Goal: Information Seeking & Learning: Learn about a topic

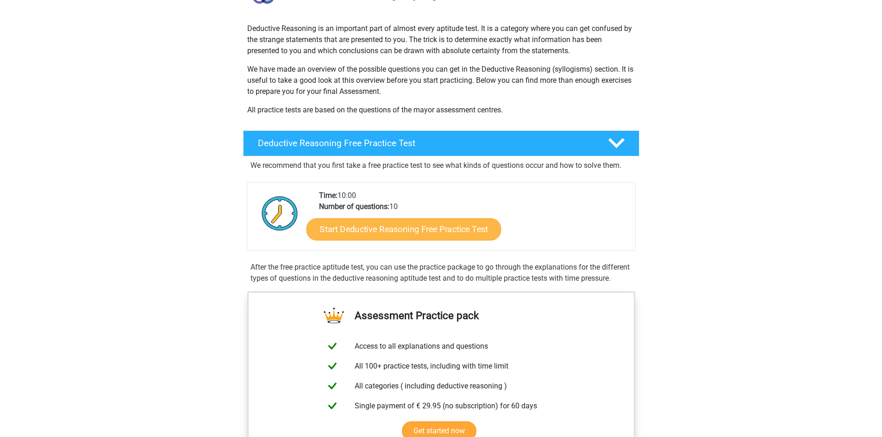
scroll to position [46, 0]
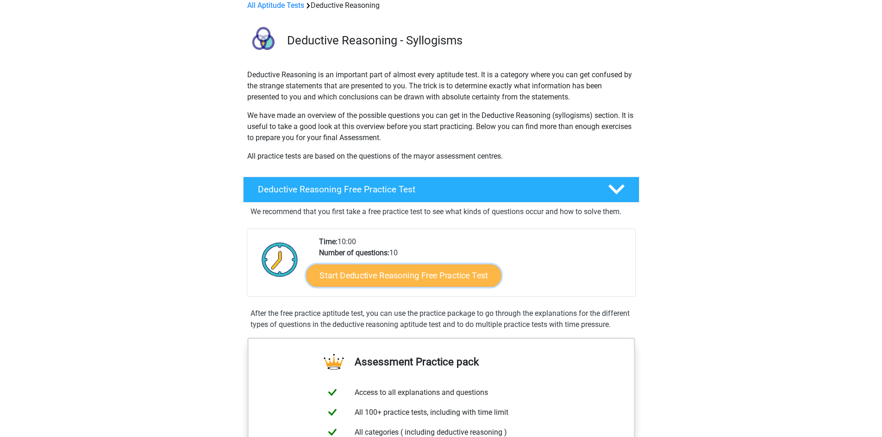
click at [408, 271] on link "Start Deductive Reasoning Free Practice Test" at bounding box center [403, 275] width 195 height 22
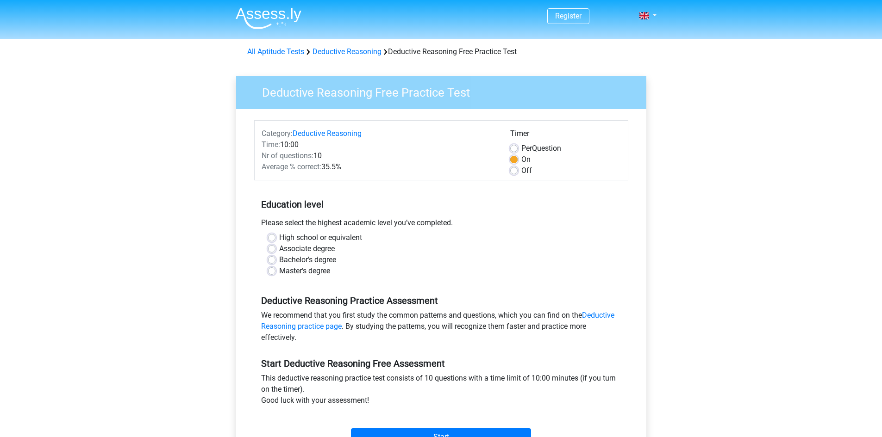
click at [265, 236] on div "High school or equivalent Associate degree Bachelor's degree Master's degree" at bounding box center [441, 254] width 360 height 44
click at [279, 235] on label "High school or equivalent" at bounding box center [320, 237] width 83 height 11
click at [268, 235] on input "High school or equivalent" at bounding box center [271, 236] width 7 height 9
radio input "true"
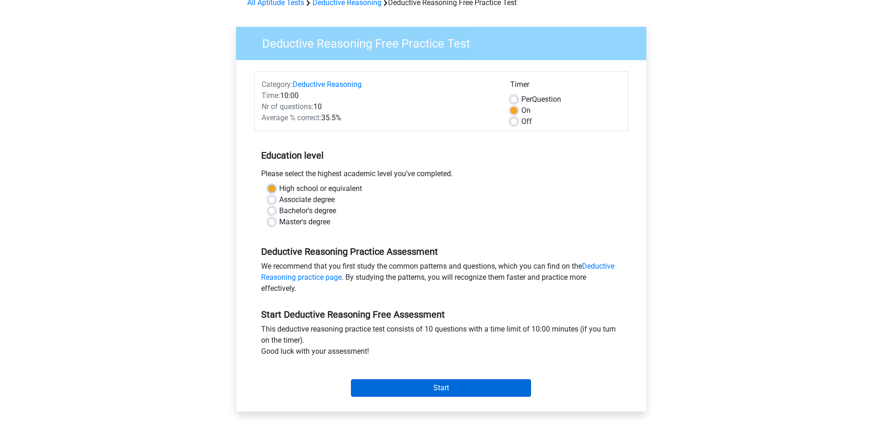
scroll to position [46, 0]
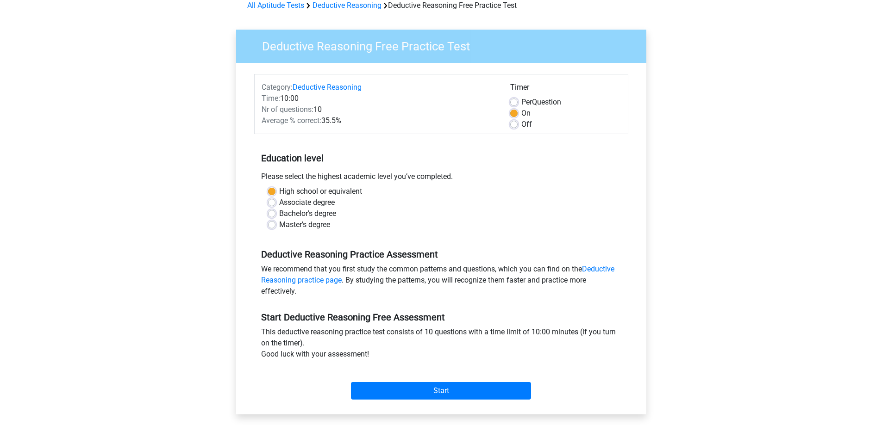
click at [524, 104] on span "Per" at bounding box center [526, 102] width 11 height 9
click at [517, 104] on input "Per Question" at bounding box center [513, 101] width 7 height 9
radio input "true"
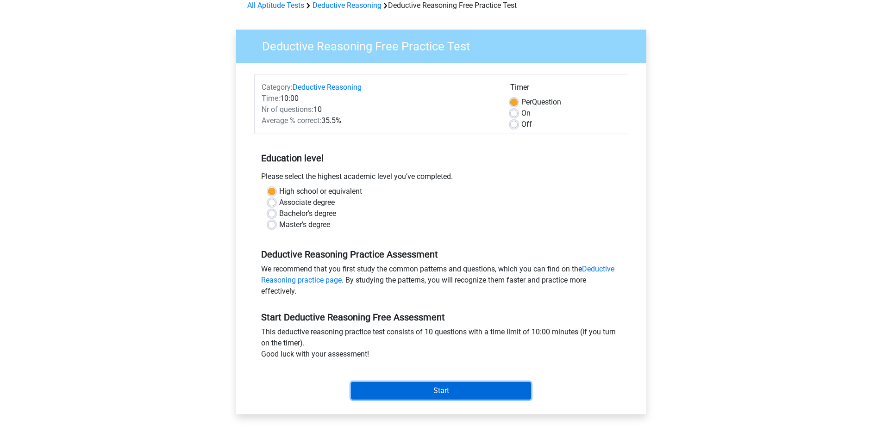
click at [442, 391] on input "Start" at bounding box center [441, 391] width 180 height 18
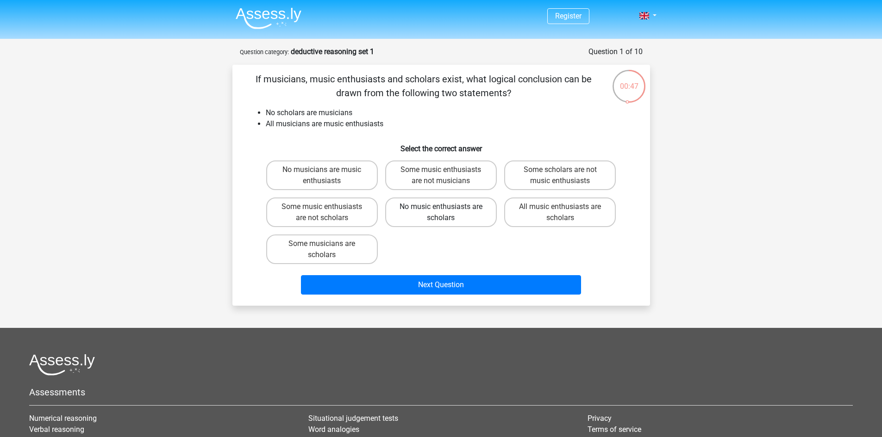
click at [429, 218] on label "No music enthusiasts are scholars" at bounding box center [441, 213] width 112 height 30
click at [441, 213] on input "No music enthusiasts are scholars" at bounding box center [444, 210] width 6 height 6
radio input "true"
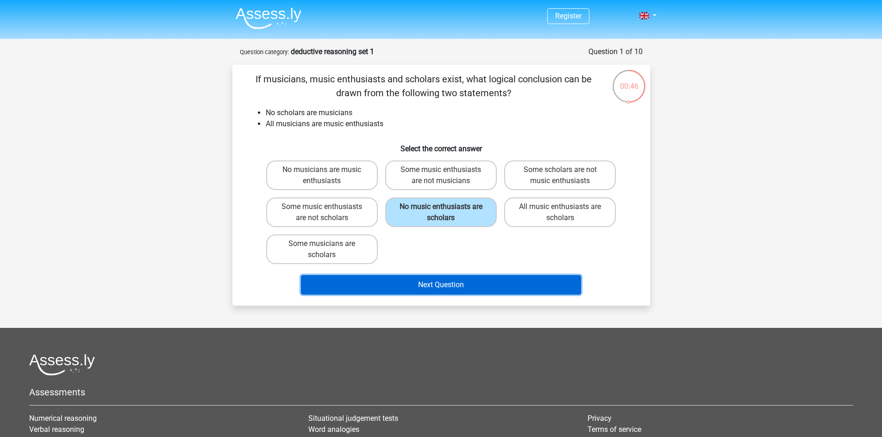
click at [445, 286] on button "Next Question" at bounding box center [441, 284] width 280 height 19
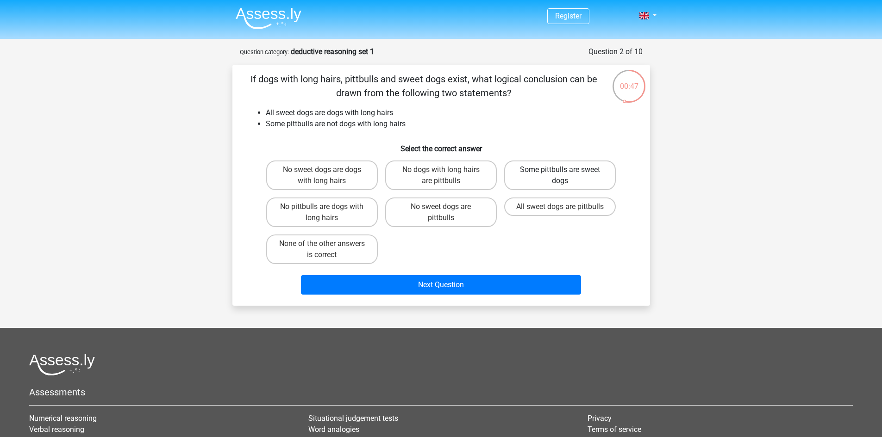
click at [548, 180] on label "Some pittbulls are sweet dogs" at bounding box center [560, 176] width 112 height 30
click at [560, 176] on input "Some pittbulls are sweet dogs" at bounding box center [563, 173] width 6 height 6
radio input "true"
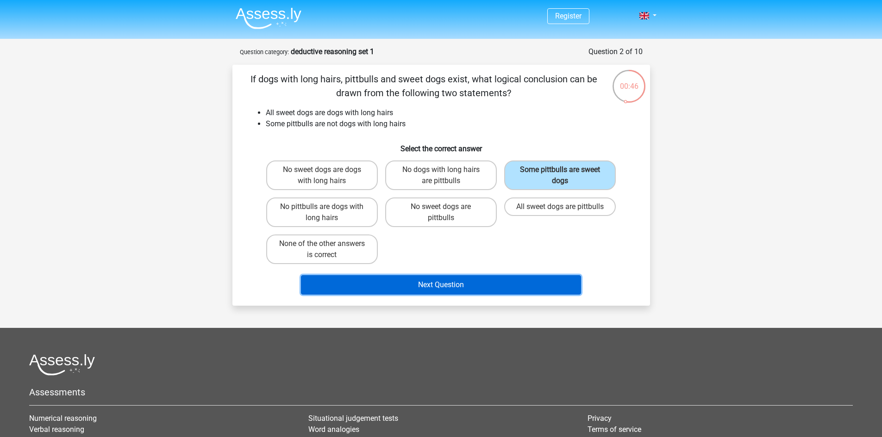
click at [441, 282] on button "Next Question" at bounding box center [441, 284] width 280 height 19
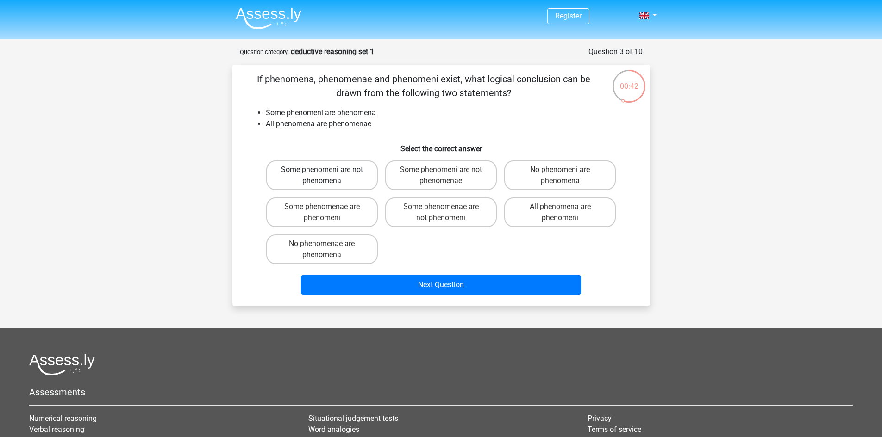
click at [347, 174] on label "Some phenomeni are not phenomena" at bounding box center [322, 176] width 112 height 30
click at [328, 174] on input "Some phenomeni are not phenomena" at bounding box center [325, 173] width 6 height 6
radio input "true"
click at [457, 176] on label "Some phenomeni are not phenomenae" at bounding box center [441, 176] width 112 height 30
click at [447, 176] on input "Some phenomeni are not phenomenae" at bounding box center [444, 173] width 6 height 6
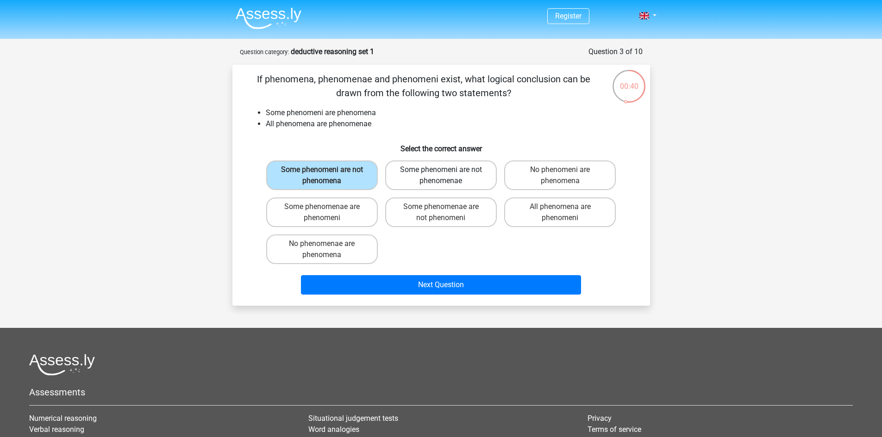
radio input "true"
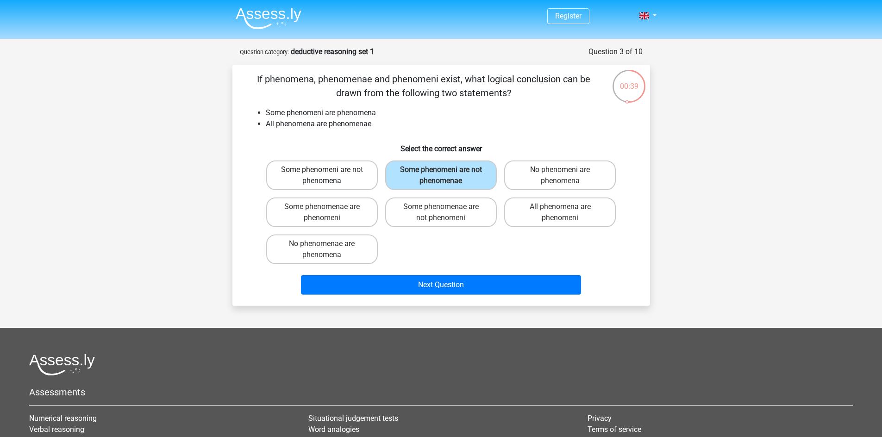
click at [364, 170] on label "Some phenomeni are not phenomena" at bounding box center [322, 176] width 112 height 30
click at [328, 170] on input "Some phenomeni are not phenomena" at bounding box center [325, 173] width 6 height 6
radio input "true"
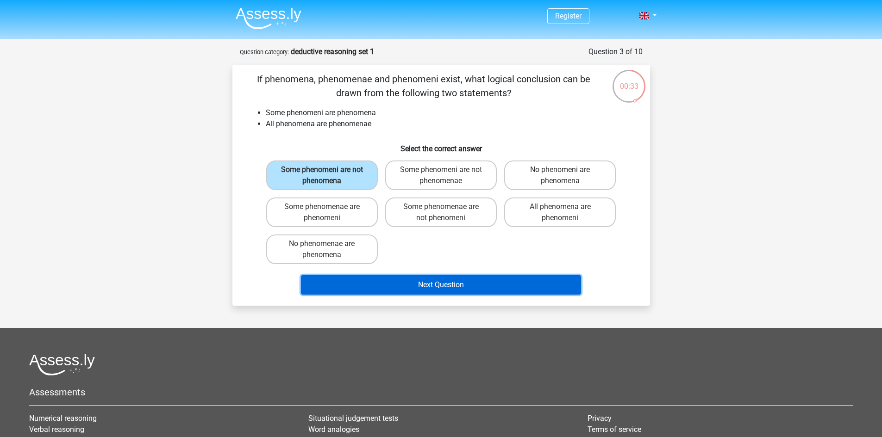
click at [432, 283] on button "Next Question" at bounding box center [441, 284] width 280 height 19
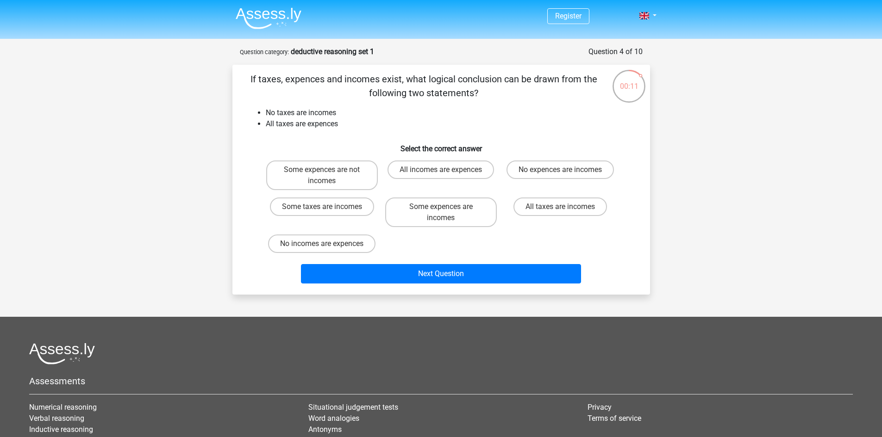
click at [442, 209] on input "Some expences are incomes" at bounding box center [444, 210] width 6 height 6
radio input "true"
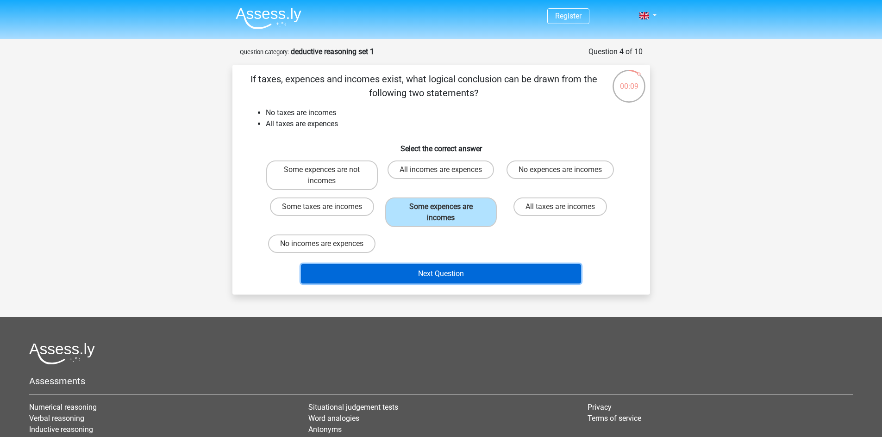
click at [435, 272] on button "Next Question" at bounding box center [441, 273] width 280 height 19
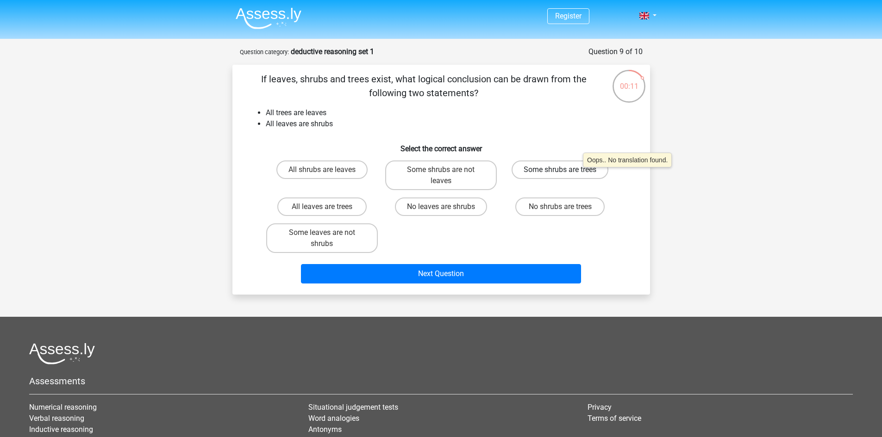
click at [578, 172] on label "Some shrubs are trees" at bounding box center [559, 170] width 97 height 19
click at [566, 172] on input "Some shrubs are trees" at bounding box center [563, 173] width 6 height 6
radio input "true"
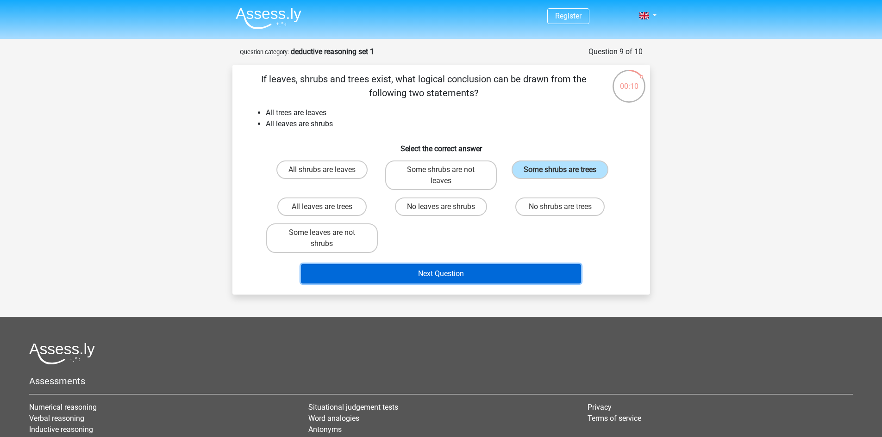
click at [544, 277] on button "Next Question" at bounding box center [441, 273] width 280 height 19
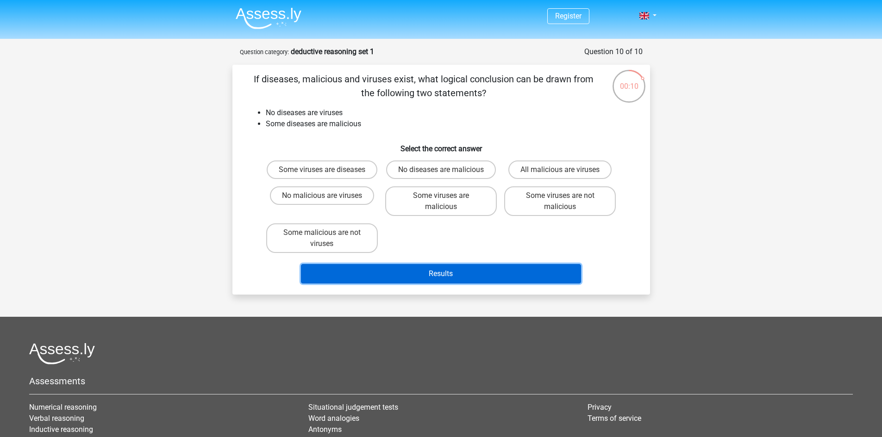
click at [493, 279] on button "Results" at bounding box center [441, 273] width 280 height 19
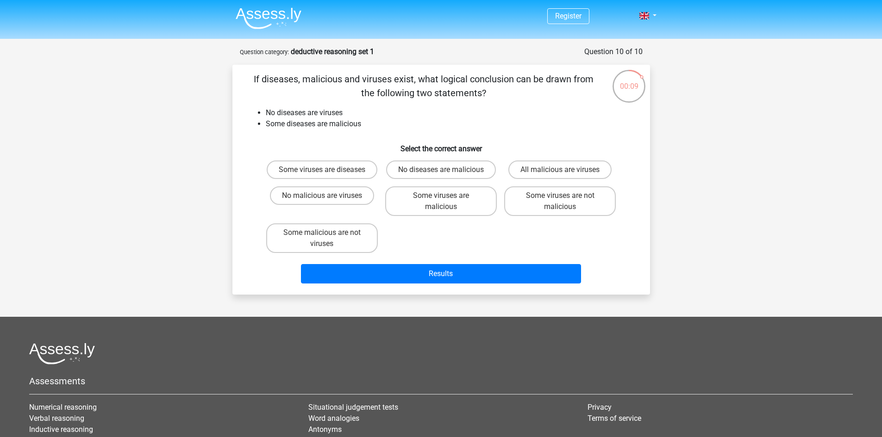
click at [433, 141] on h6 "Select the correct answer" at bounding box center [441, 145] width 388 height 16
click at [428, 166] on label "No diseases are malicious" at bounding box center [441, 170] width 110 height 19
click at [441, 170] on input "No diseases are malicious" at bounding box center [444, 173] width 6 height 6
radio input "true"
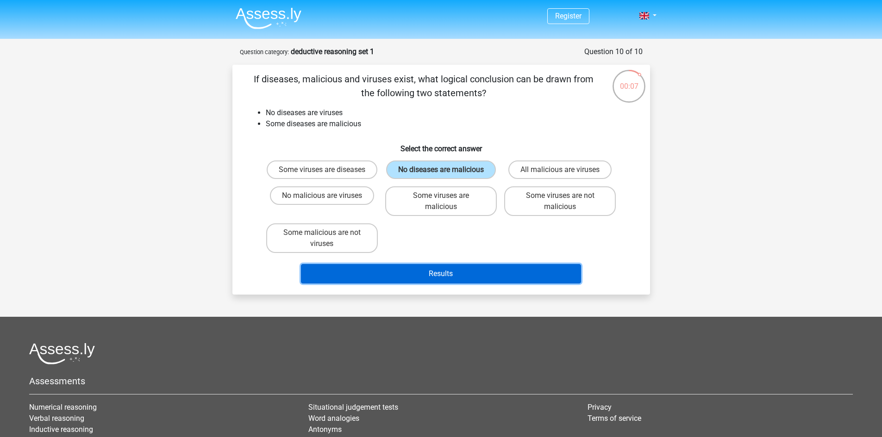
click at [464, 284] on button "Results" at bounding box center [441, 273] width 280 height 19
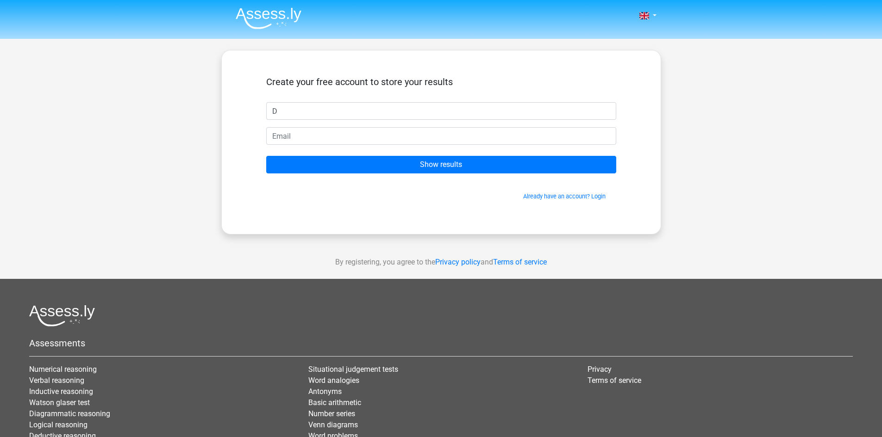
type input "D"
click at [458, 132] on input "email" at bounding box center [441, 136] width 350 height 18
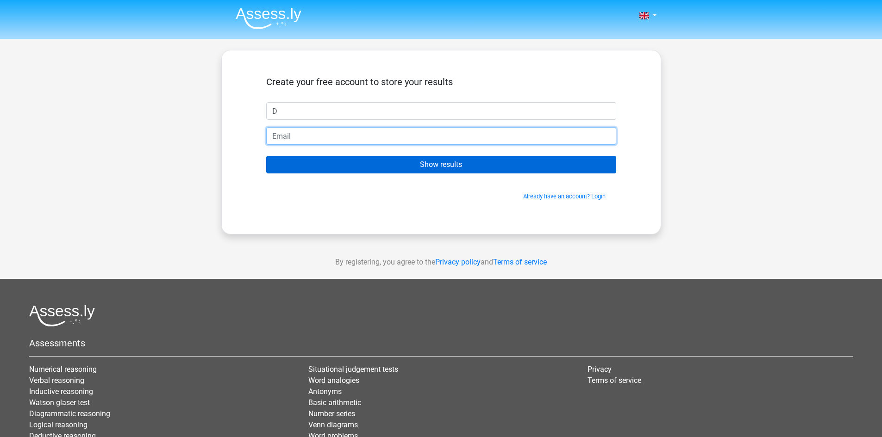
type input "[EMAIL_ADDRESS][DOMAIN_NAME]"
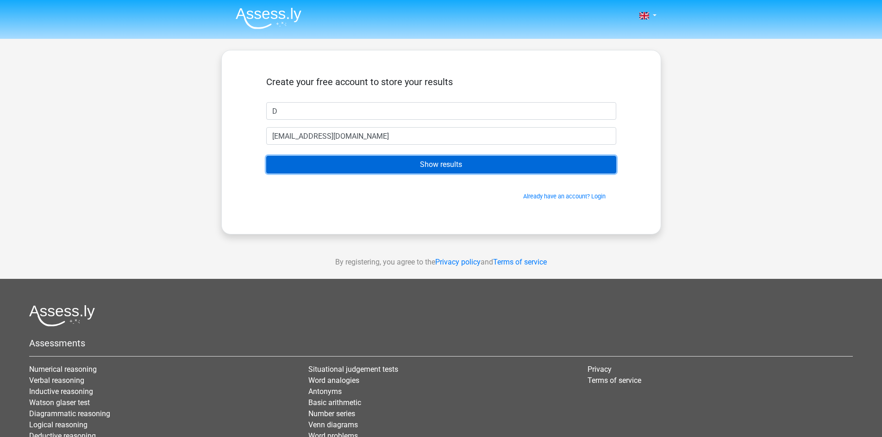
click at [409, 166] on input "Show results" at bounding box center [441, 165] width 350 height 18
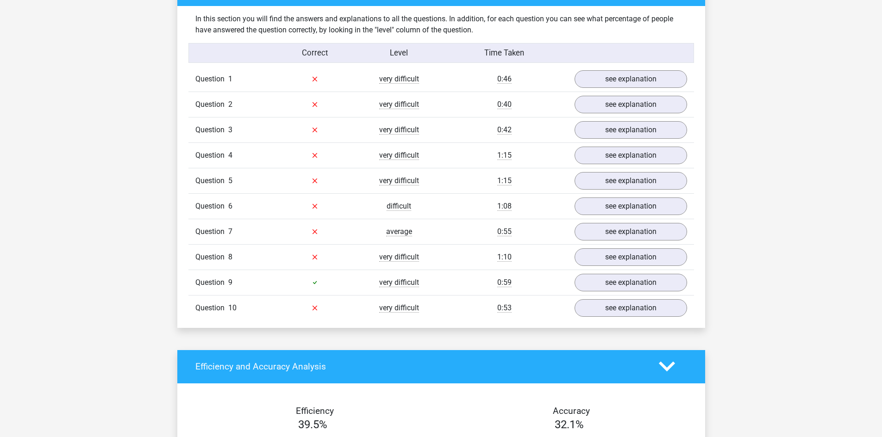
scroll to position [694, 0]
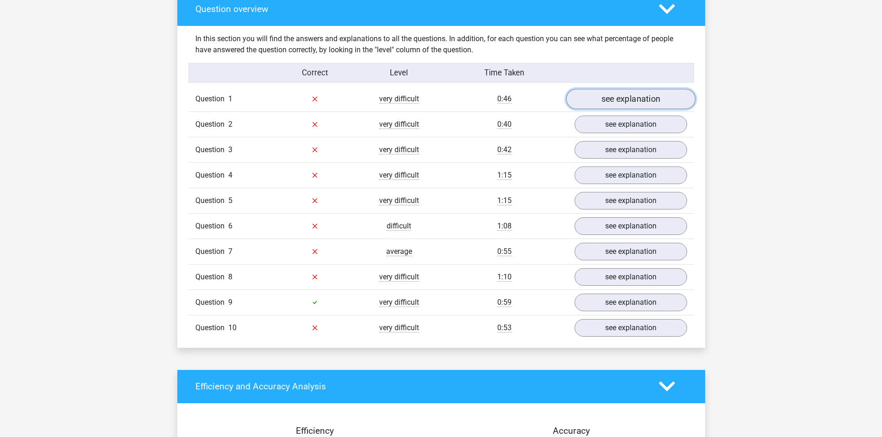
click at [652, 94] on link "see explanation" at bounding box center [629, 99] width 129 height 20
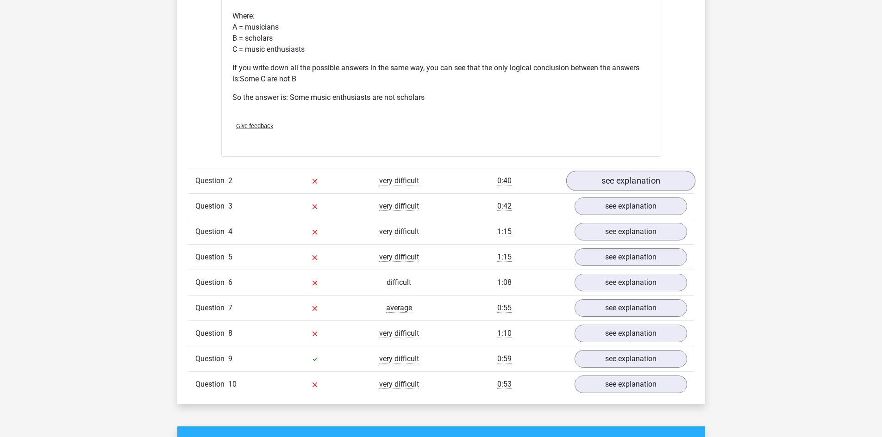
scroll to position [1018, 0]
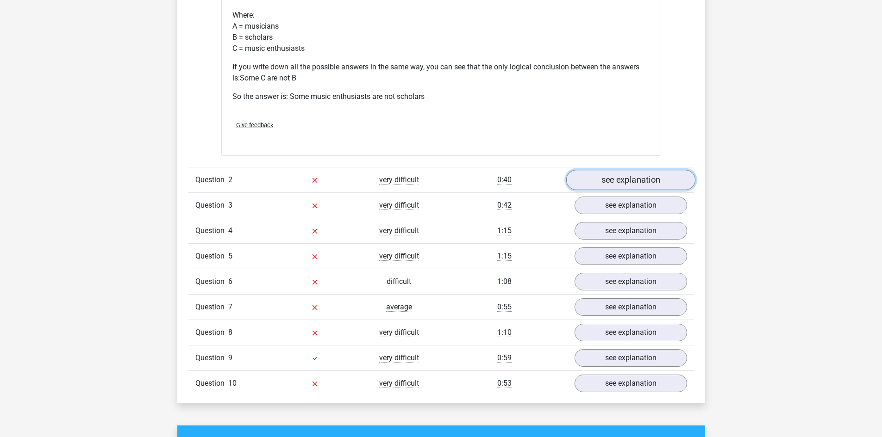
click at [650, 175] on link "see explanation" at bounding box center [629, 180] width 129 height 20
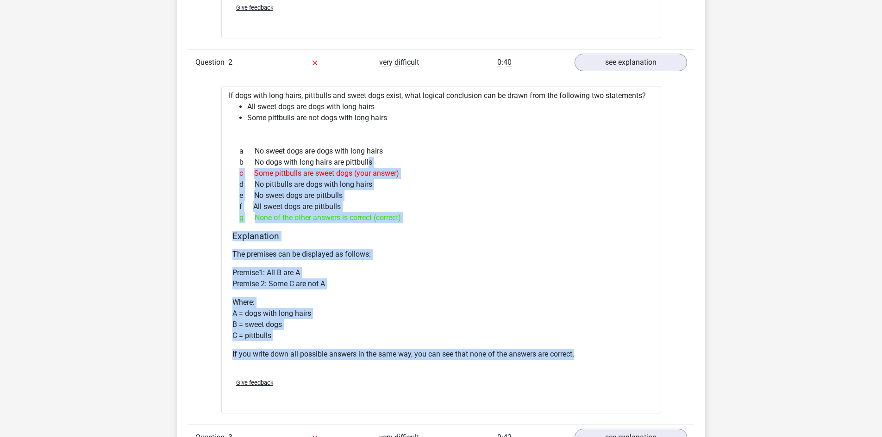
scroll to position [1111, 0]
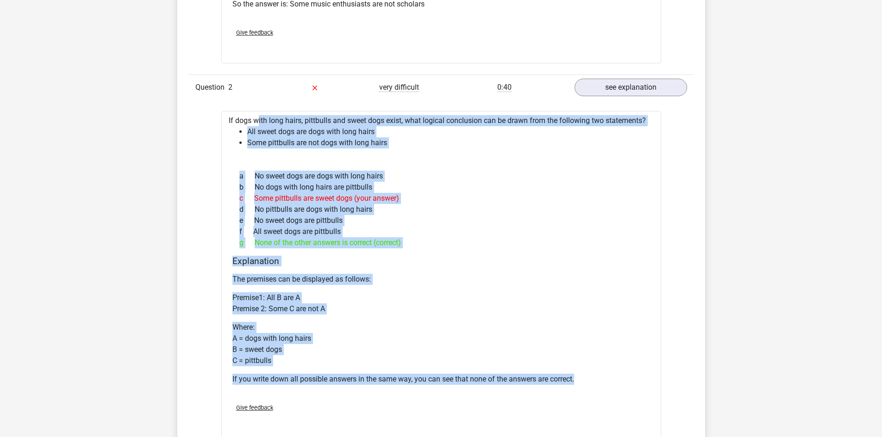
drag, startPoint x: 586, startPoint y: 291, endPoint x: 228, endPoint y: 120, distance: 396.4
click at [228, 120] on div "If dogs with long hairs, pittbulls and sweet dogs exist, what logical conclusio…" at bounding box center [441, 275] width 440 height 328
copy div "If dogs with long hairs, pittbulls and sweet dogs exist, what logical conclusio…"
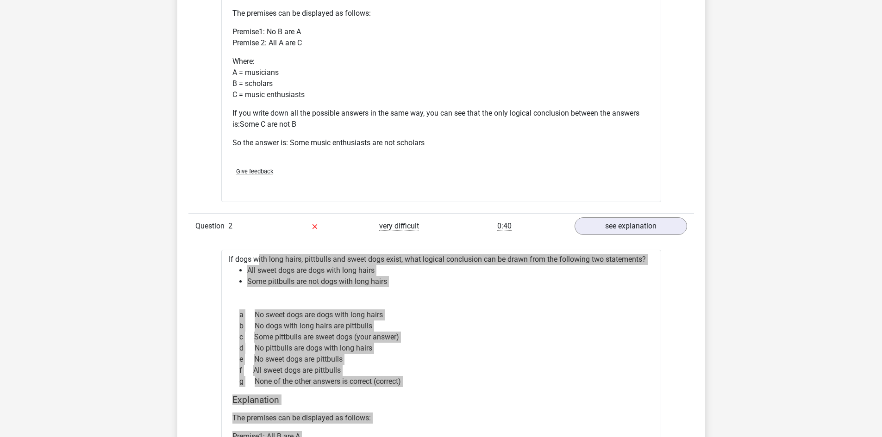
scroll to position [1064, 0]
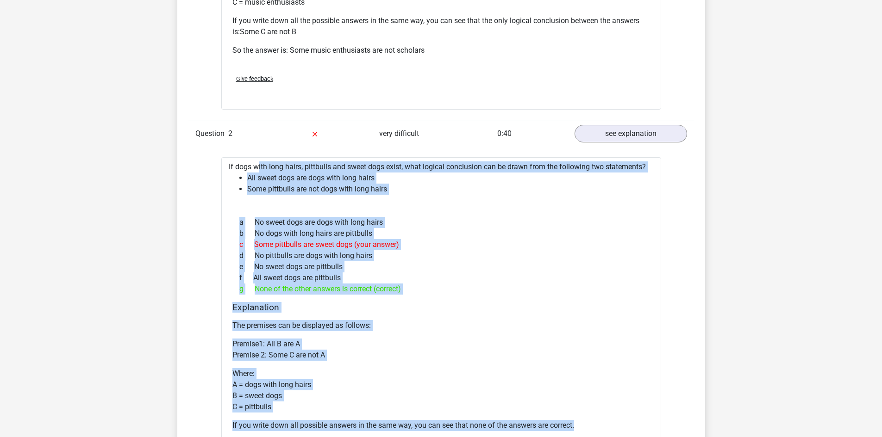
click at [680, 279] on div "Question 1 very difficult 0:46 see explanation If musicians, music enthusiasts …" at bounding box center [440, 207] width 491 height 983
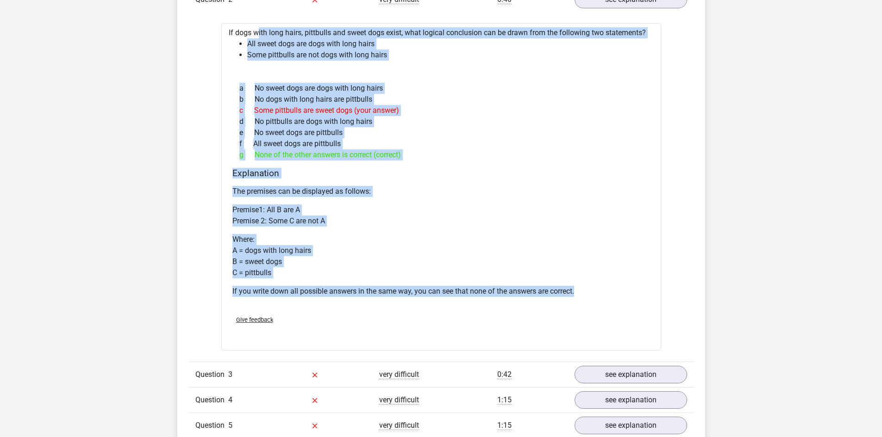
scroll to position [1203, 0]
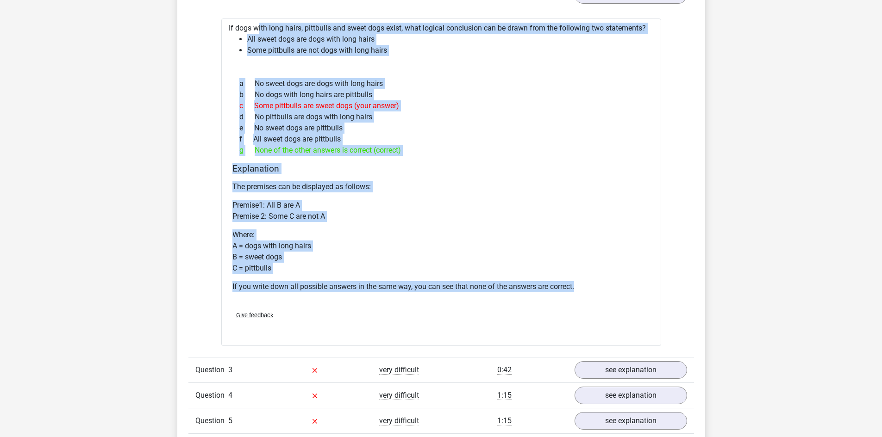
click at [681, 261] on div "Question 1 very difficult 0:46 see explanation If musicians, music enthusiasts …" at bounding box center [440, 69] width 491 height 983
click at [287, 287] on p "If you write down all possible answers in the same way, you can see that none o…" at bounding box center [440, 286] width 417 height 11
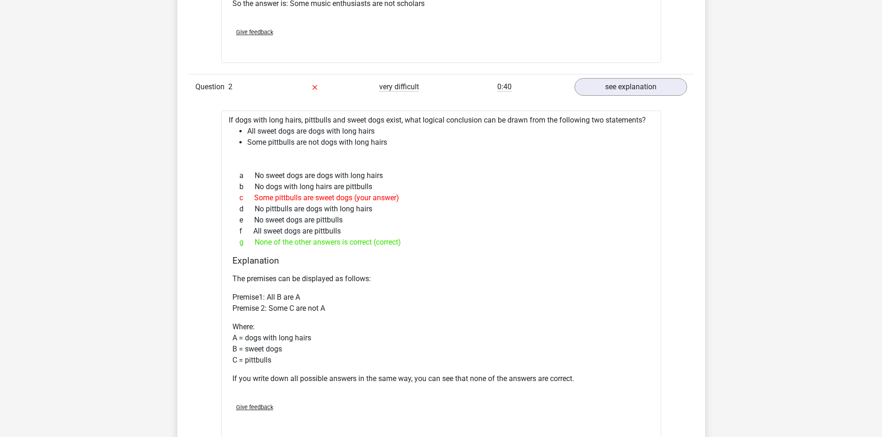
scroll to position [1111, 0]
drag, startPoint x: 378, startPoint y: 189, endPoint x: 250, endPoint y: 190, distance: 127.3
click at [250, 190] on div "b No dogs with long hairs are pittbulls" at bounding box center [440, 187] width 417 height 11
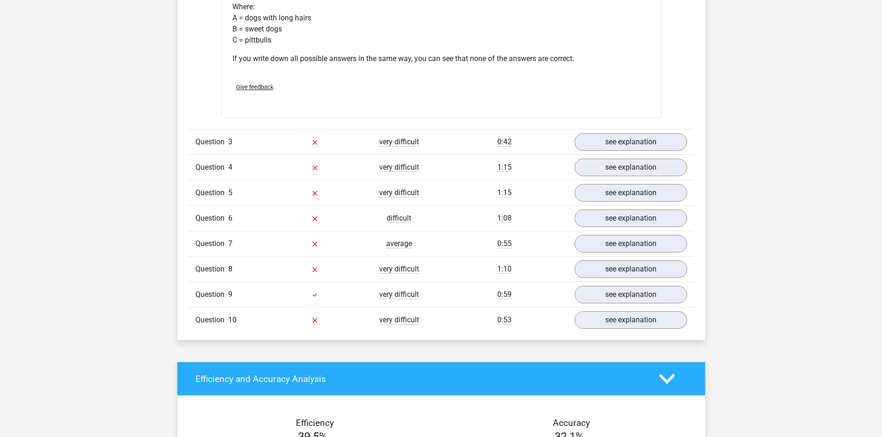
scroll to position [1434, 0]
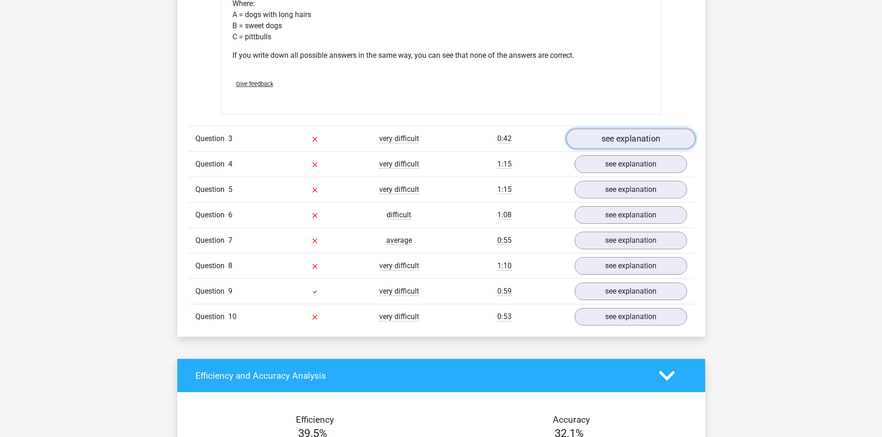
click at [614, 140] on link "see explanation" at bounding box center [629, 139] width 129 height 20
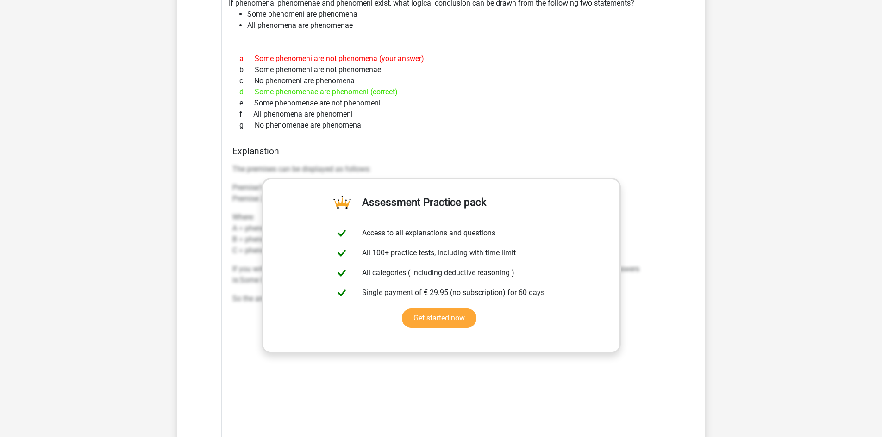
scroll to position [1620, 0]
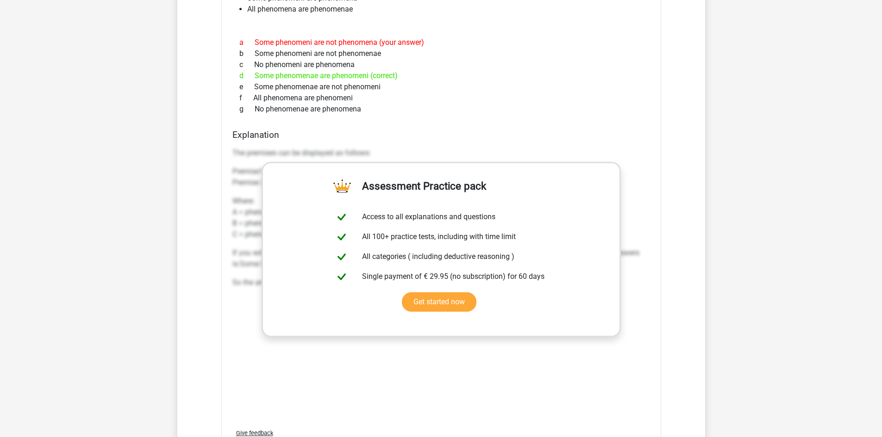
click at [450, 122] on div "If phenomena, phenomenae and phenomeni exist, what logical conclusion can be dr…" at bounding box center [441, 220] width 440 height 487
click at [435, 310] on link "Get started now" at bounding box center [439, 301] width 75 height 19
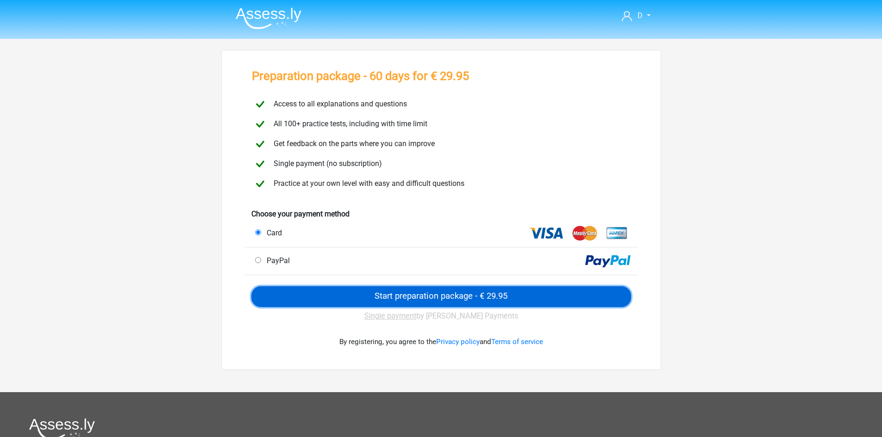
click at [432, 299] on input "Start preparation package - € 29.95" at bounding box center [440, 296] width 379 height 21
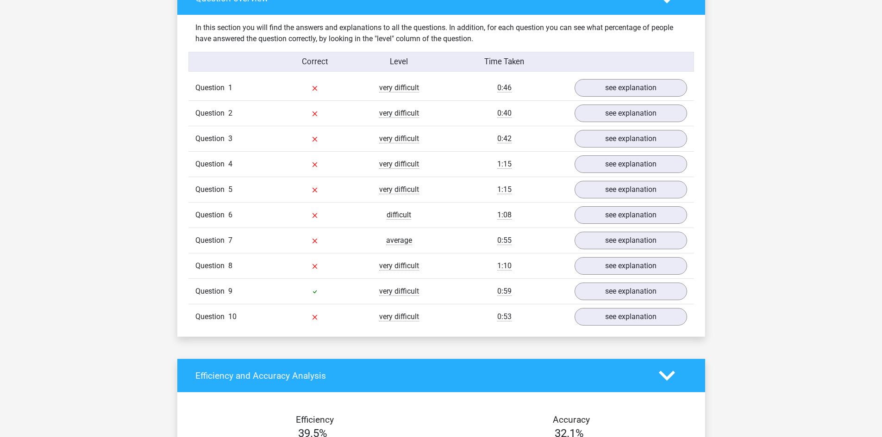
scroll to position [787, 0]
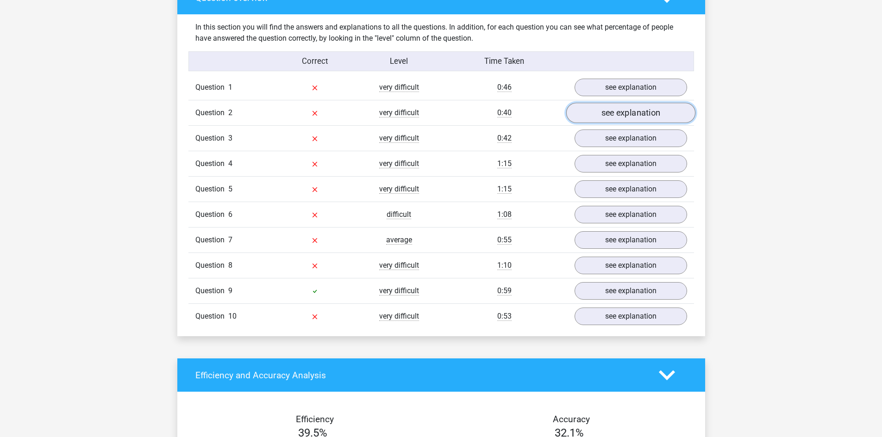
click at [625, 116] on link "see explanation" at bounding box center [629, 113] width 129 height 20
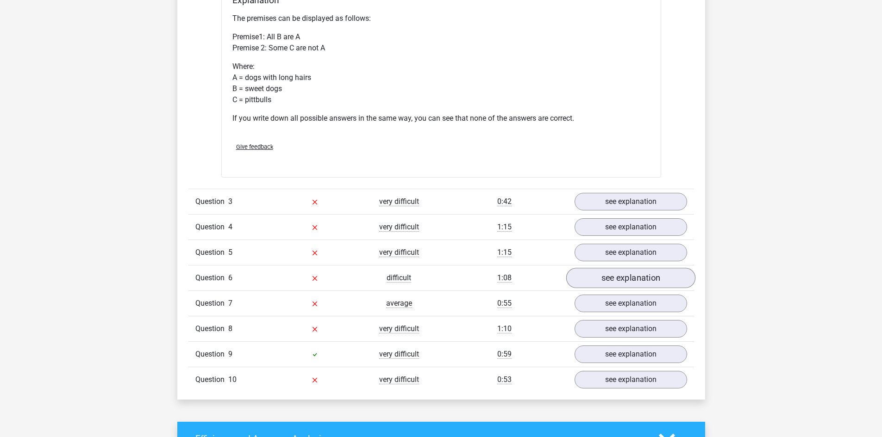
scroll to position [1157, 0]
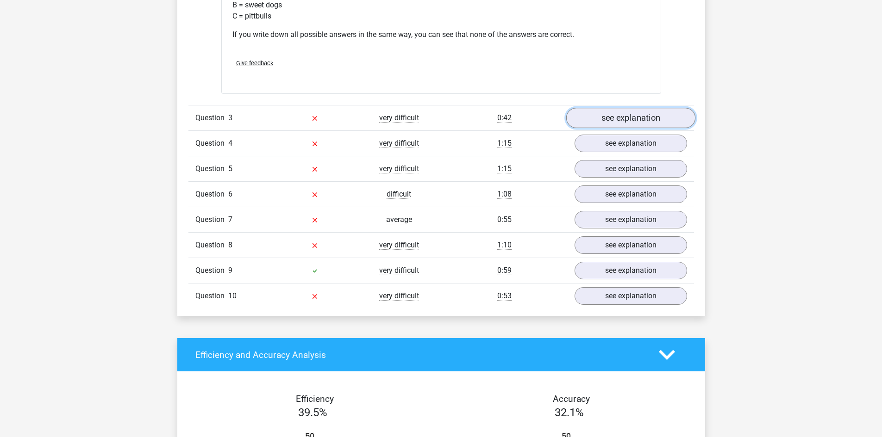
click at [644, 113] on link "see explanation" at bounding box center [629, 118] width 129 height 20
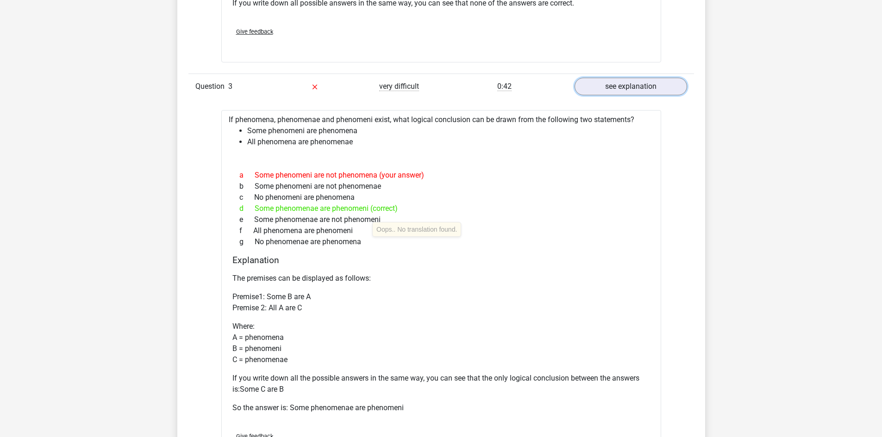
scroll to position [1203, 0]
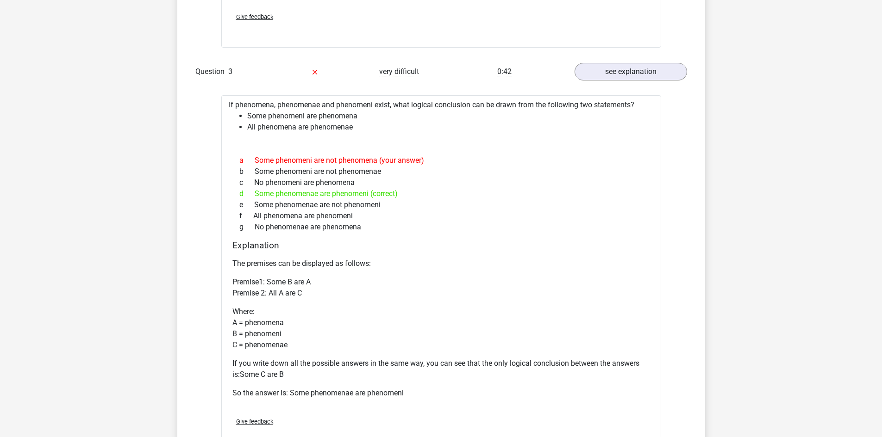
drag, startPoint x: 252, startPoint y: 215, endPoint x: 360, endPoint y: 217, distance: 107.8
click at [360, 217] on div "f All phenomena are phenomeni" at bounding box center [440, 216] width 417 height 11
drag, startPoint x: 357, startPoint y: 128, endPoint x: 248, endPoint y: 116, distance: 109.4
click at [248, 116] on ul "Some phenomeni are phenomena All phenomena are phenomenae" at bounding box center [441, 122] width 425 height 22
copy ul "Some phenomeni are phenomena All phenomena are phenomenae"
